Goal: Complete application form

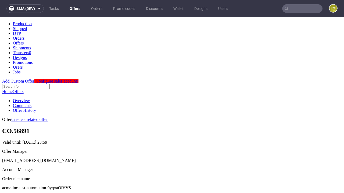
scroll to position [53, 0]
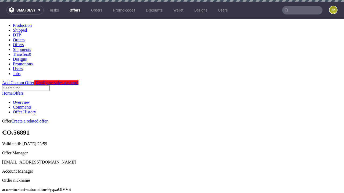
scroll to position [2, 0]
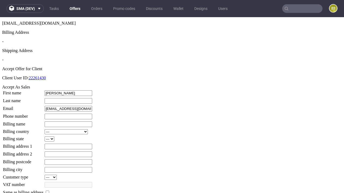
type input "[PERSON_NAME]"
type input "Hand"
type input "1509813888"
type input "[PERSON_NAME].Pouros"
select select "13"
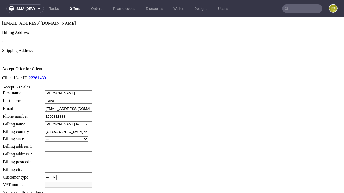
select select "132"
type input "[PERSON_NAME].Pouros"
type input "[STREET_ADDRESS]"
type input "QT04 4HH"
type input "[PERSON_NAME] [PERSON_NAME]"
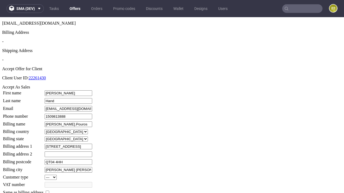
click at [49, 191] on input "checkbox" at bounding box center [47, 192] width 3 height 3
checkbox input "true"
type input "[PERSON_NAME].Pouros"
select select "13"
type input "[STREET_ADDRESS]"
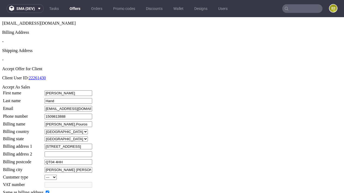
type input "QT04 4HH"
type input "[PERSON_NAME] [PERSON_NAME]"
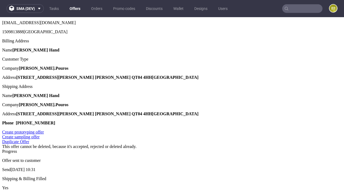
scroll to position [0, 0]
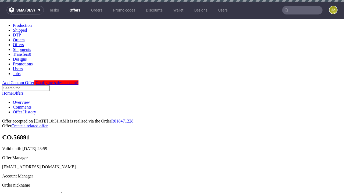
type input "[DATE]"
select select "12214305"
type input "In progress..."
